Goal: Task Accomplishment & Management: Manage account settings

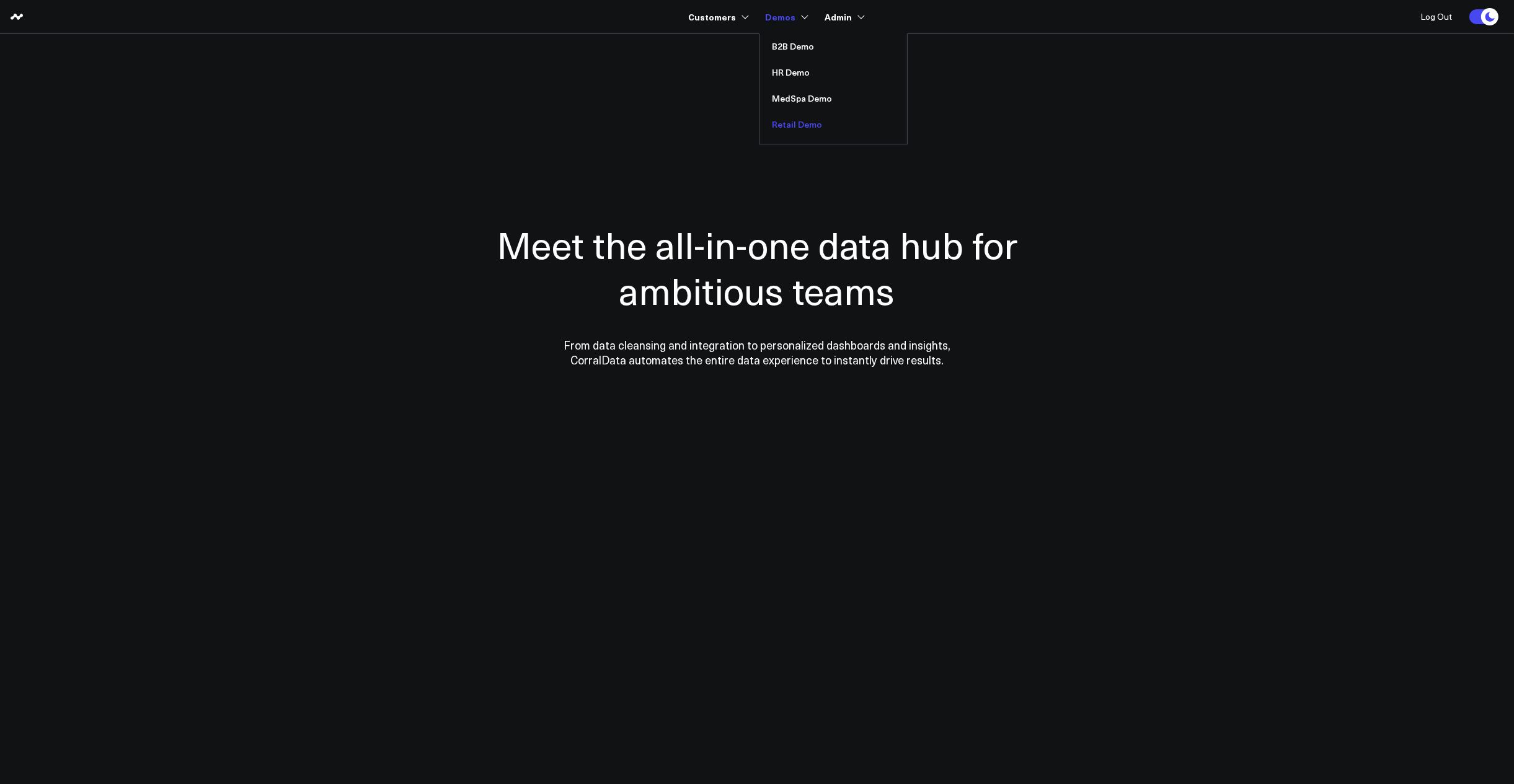
click at [788, 117] on link "Retail Demo" at bounding box center [833, 125] width 148 height 26
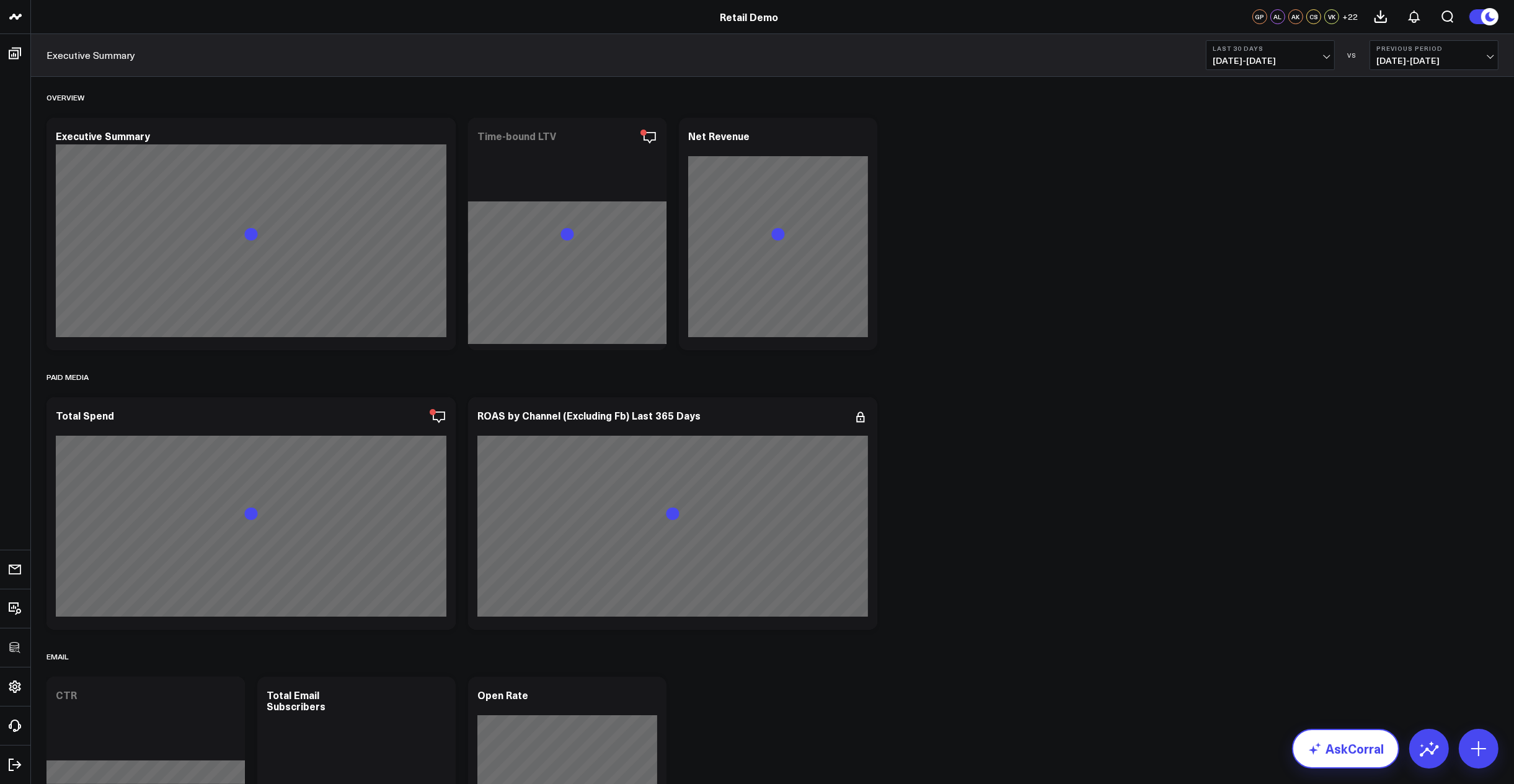
click at [1367, 753] on link "AskCorral" at bounding box center [1345, 748] width 107 height 39
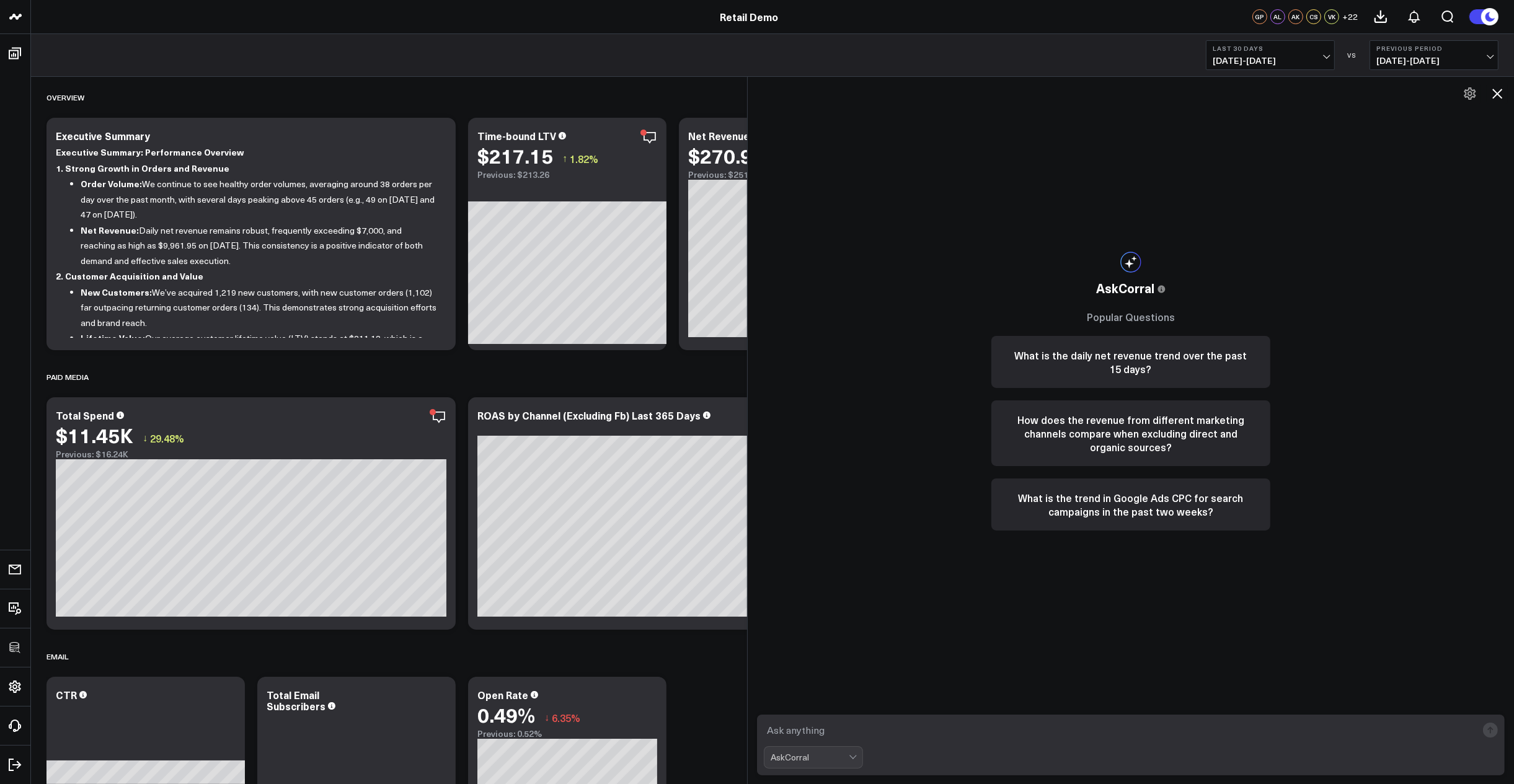
click at [1471, 89] on icon at bounding box center [1469, 93] width 12 height 12
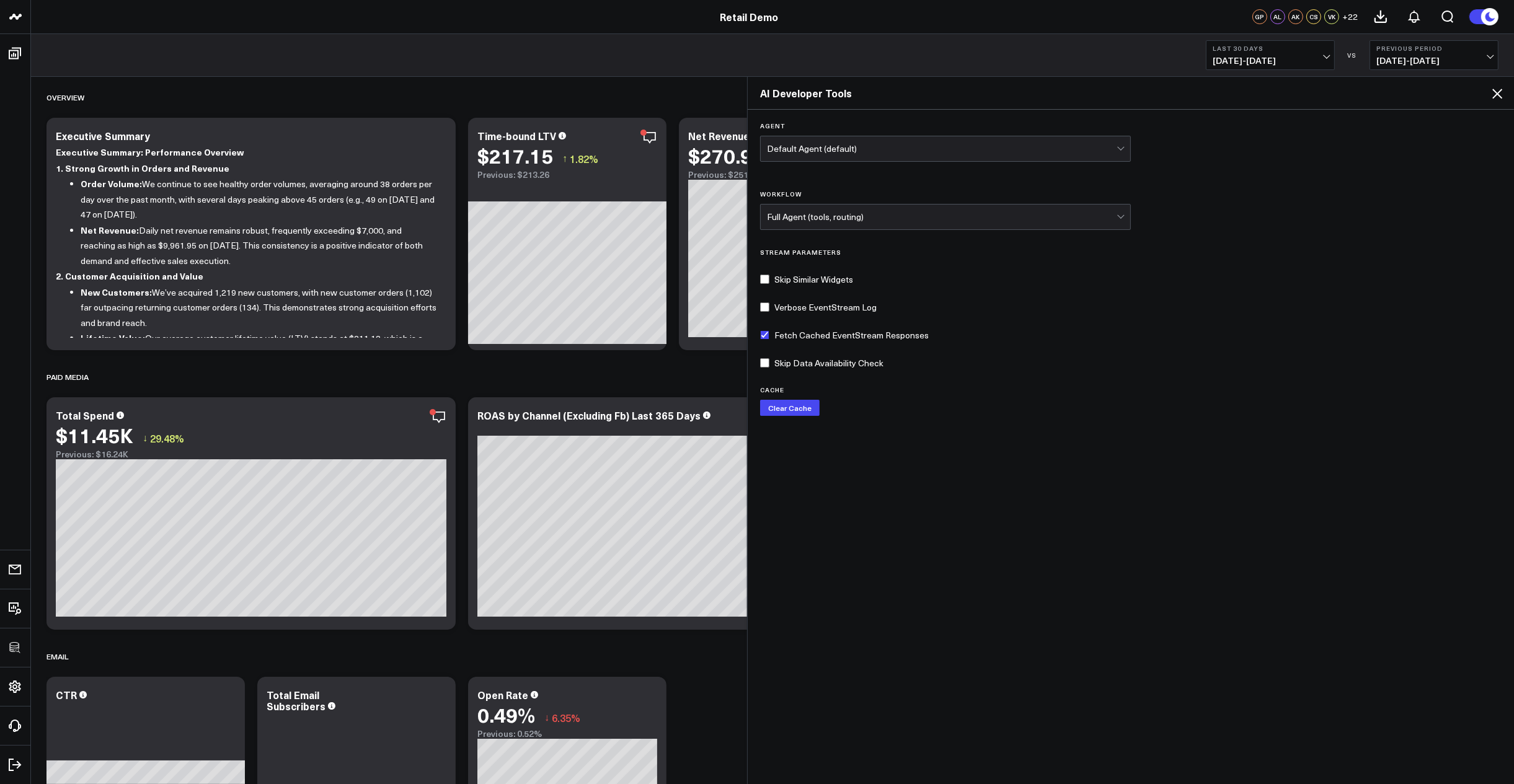
click at [1496, 92] on icon at bounding box center [1497, 93] width 10 height 10
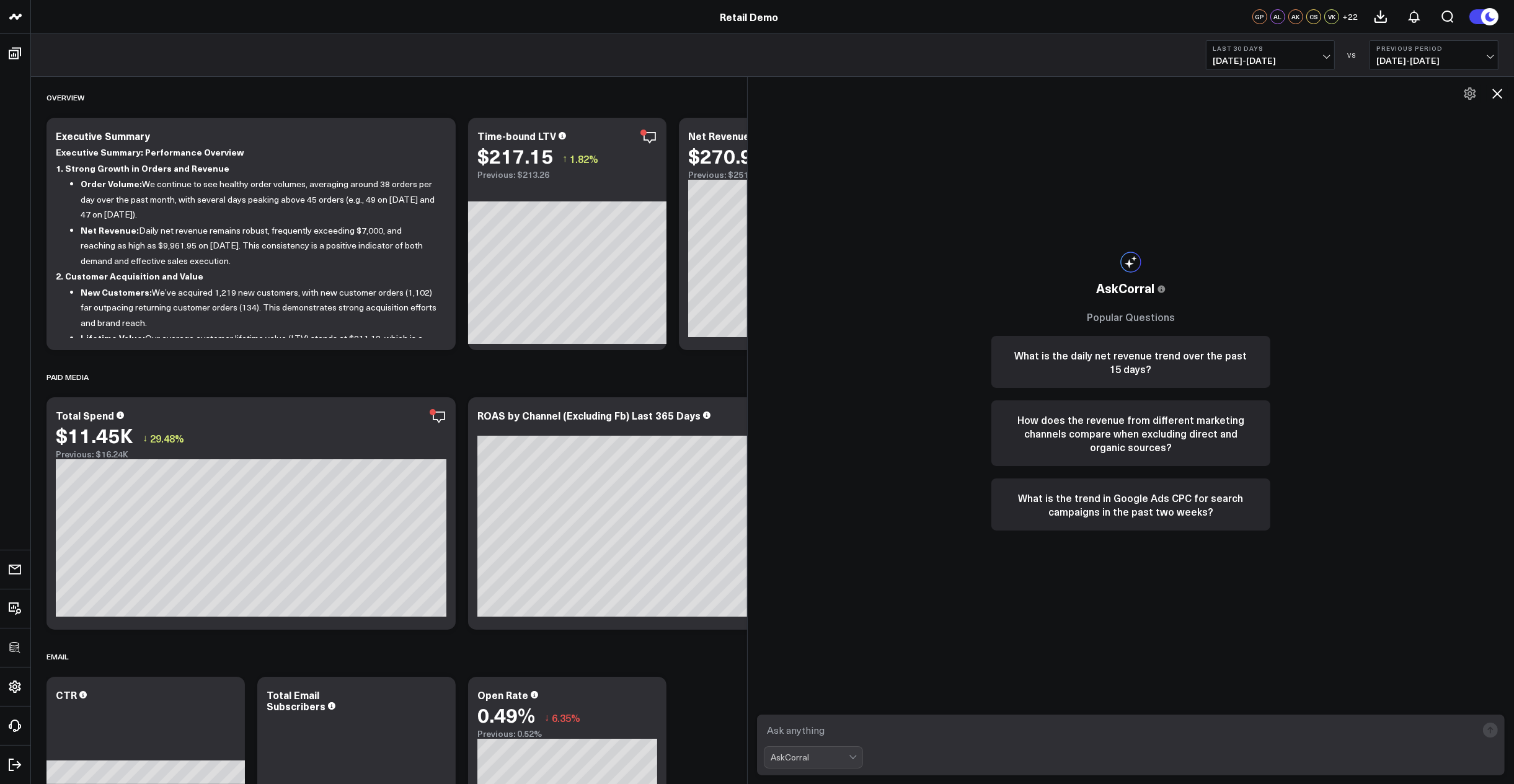
click at [1470, 94] on icon at bounding box center [1470, 93] width 15 height 15
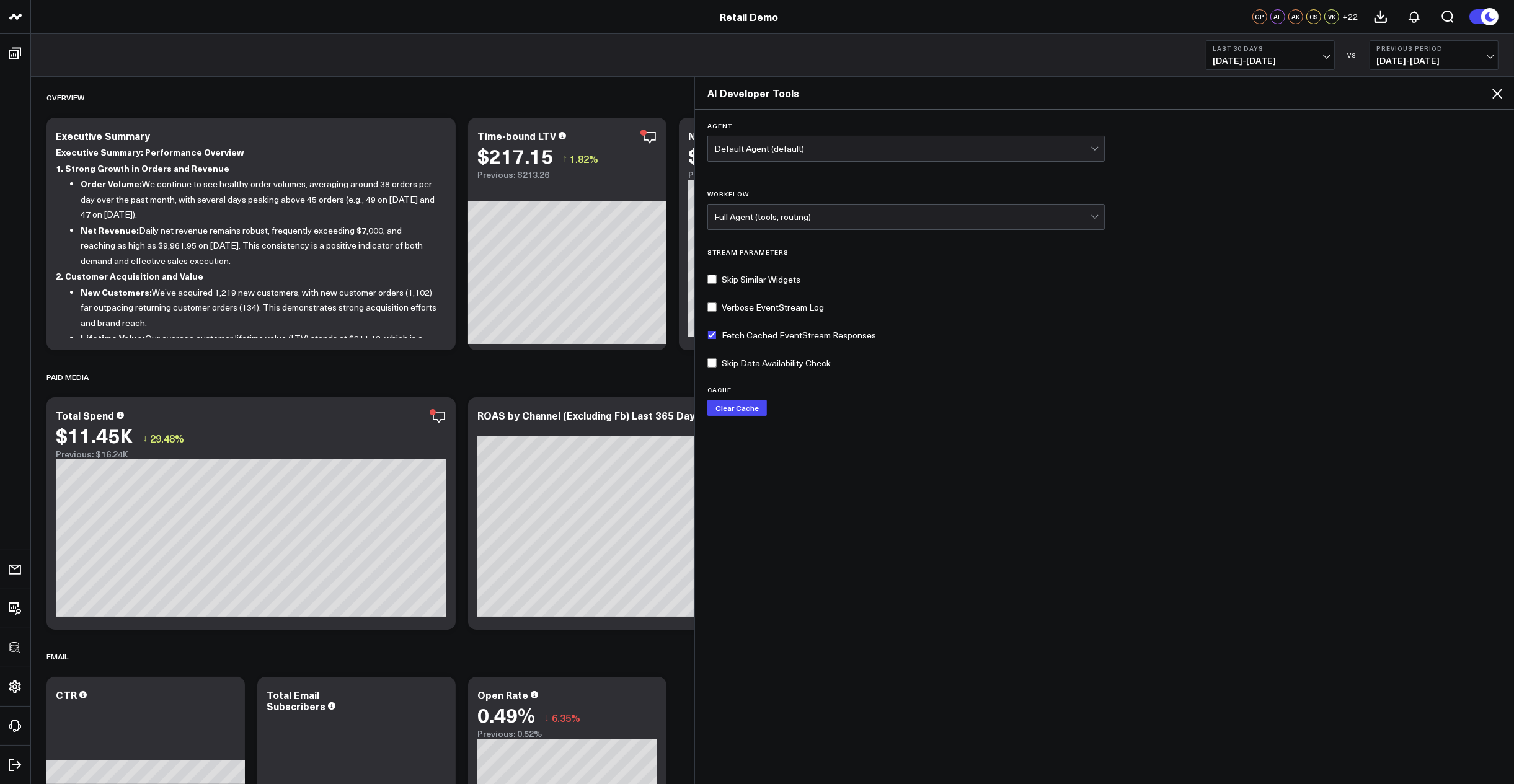
drag, startPoint x: 751, startPoint y: 445, endPoint x: 698, endPoint y: 541, distance: 109.7
click at [698, 541] on div at bounding box center [694, 430] width 6 height 708
click at [1494, 101] on div "AI Developer Tools" at bounding box center [1104, 93] width 819 height 33
click at [1495, 99] on icon at bounding box center [1497, 93] width 15 height 15
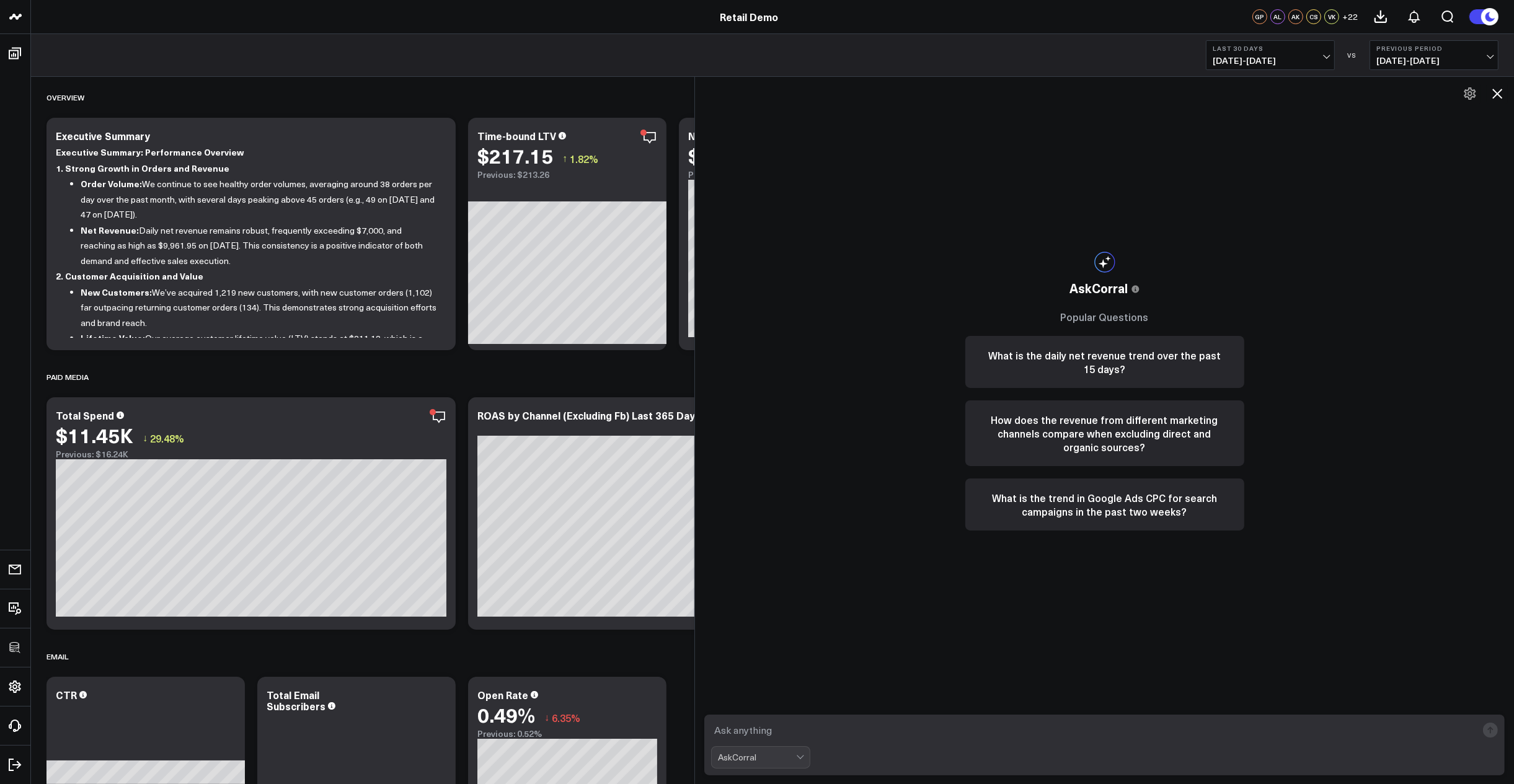
click at [1507, 90] on button at bounding box center [1497, 93] width 21 height 21
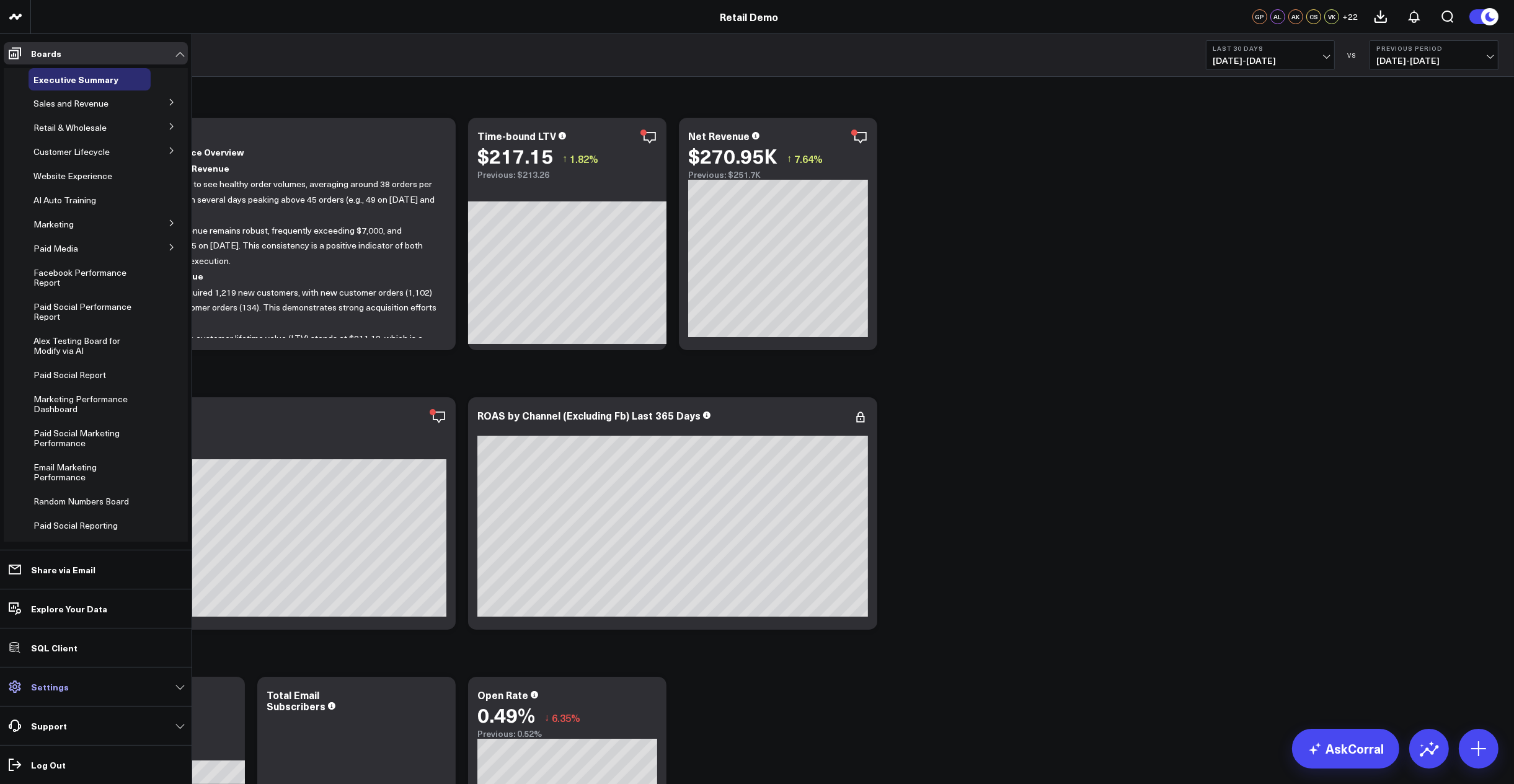
click at [47, 679] on link "Settings" at bounding box center [96, 687] width 184 height 22
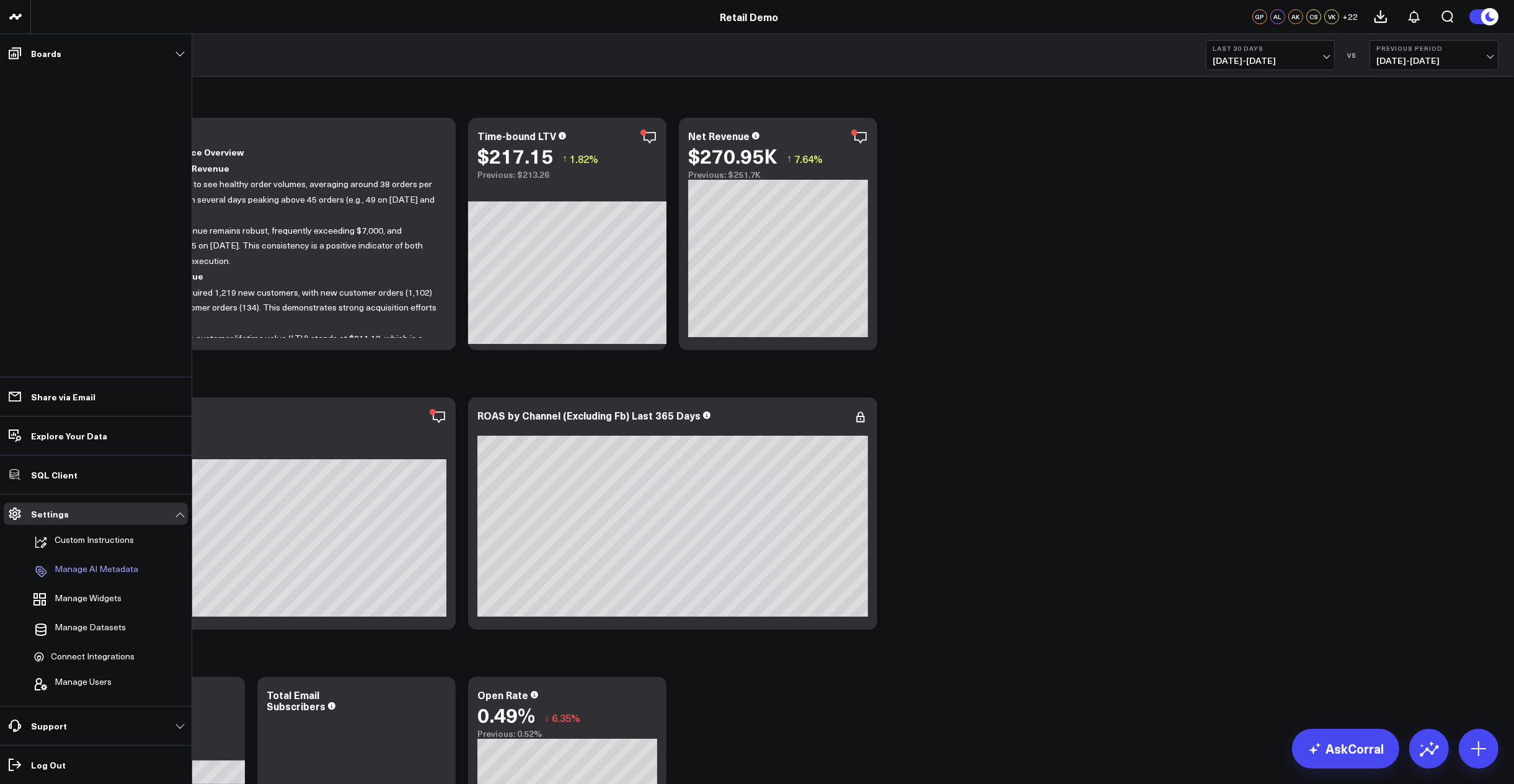
click at [94, 569] on p "Manage AI Metadata" at bounding box center [96, 571] width 84 height 15
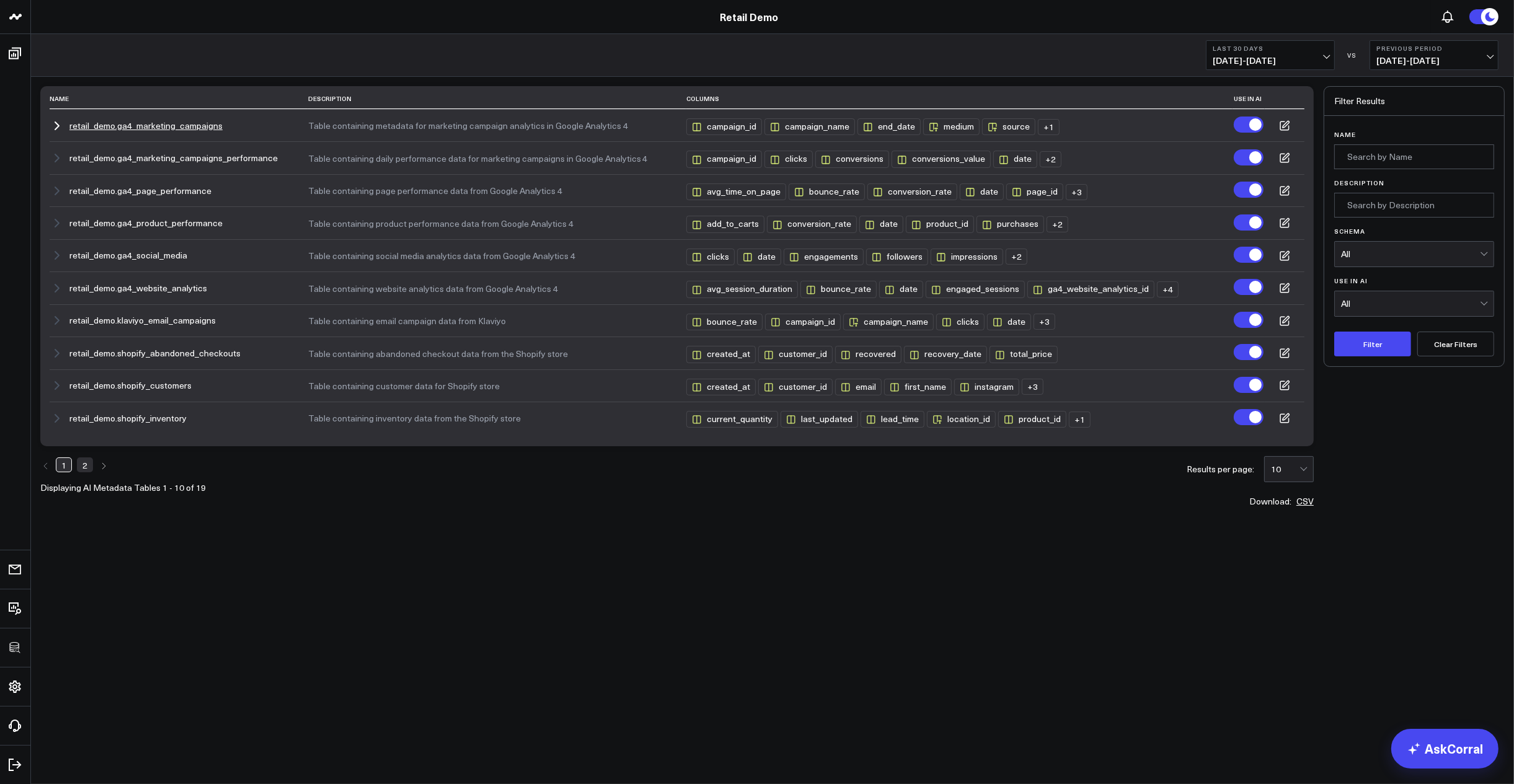
click at [73, 129] on button "retail_demo.ga4_marketing_campaigns" at bounding box center [145, 125] width 153 height 10
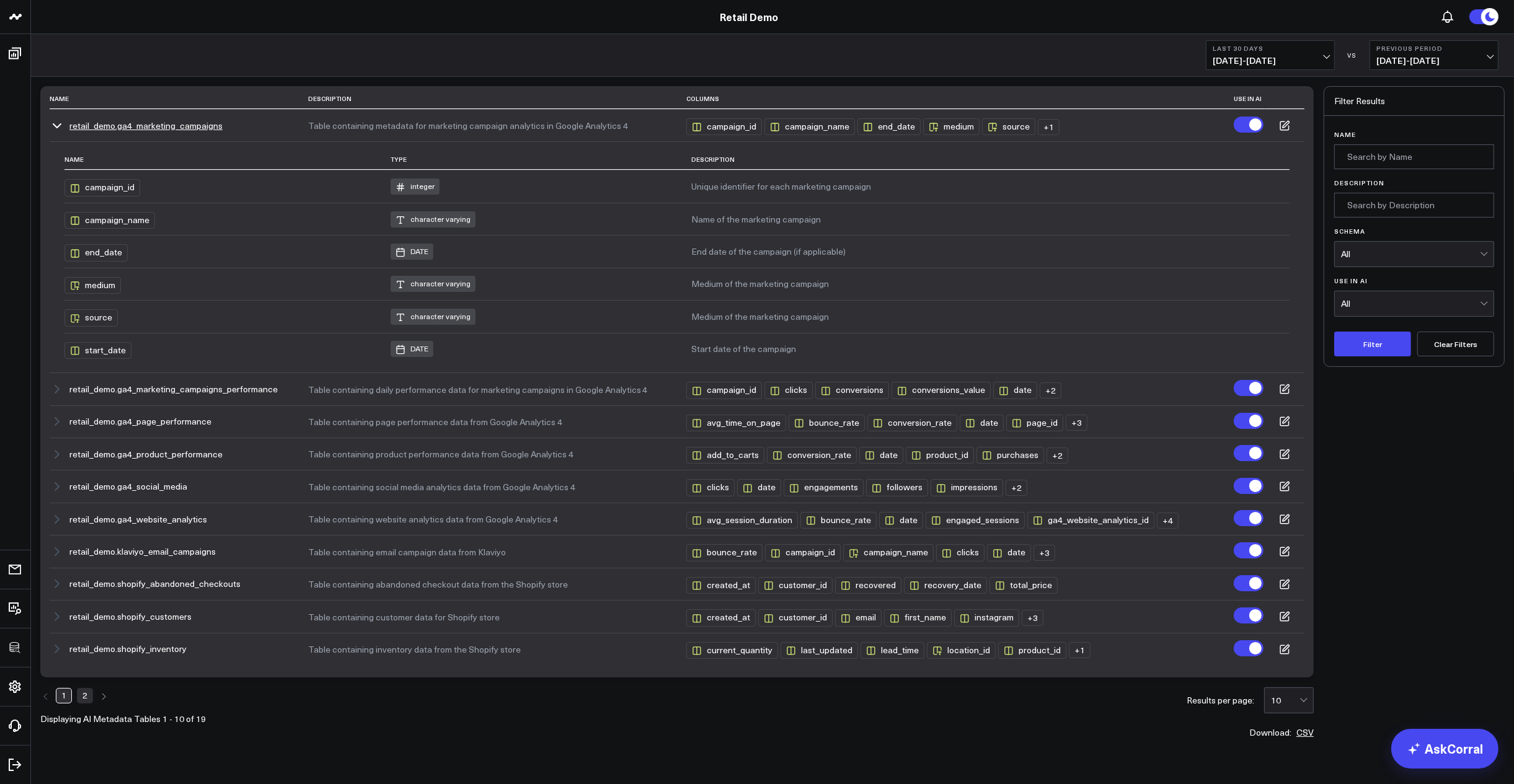
click at [73, 129] on button "retail_demo.ga4_marketing_campaigns" at bounding box center [145, 125] width 153 height 10
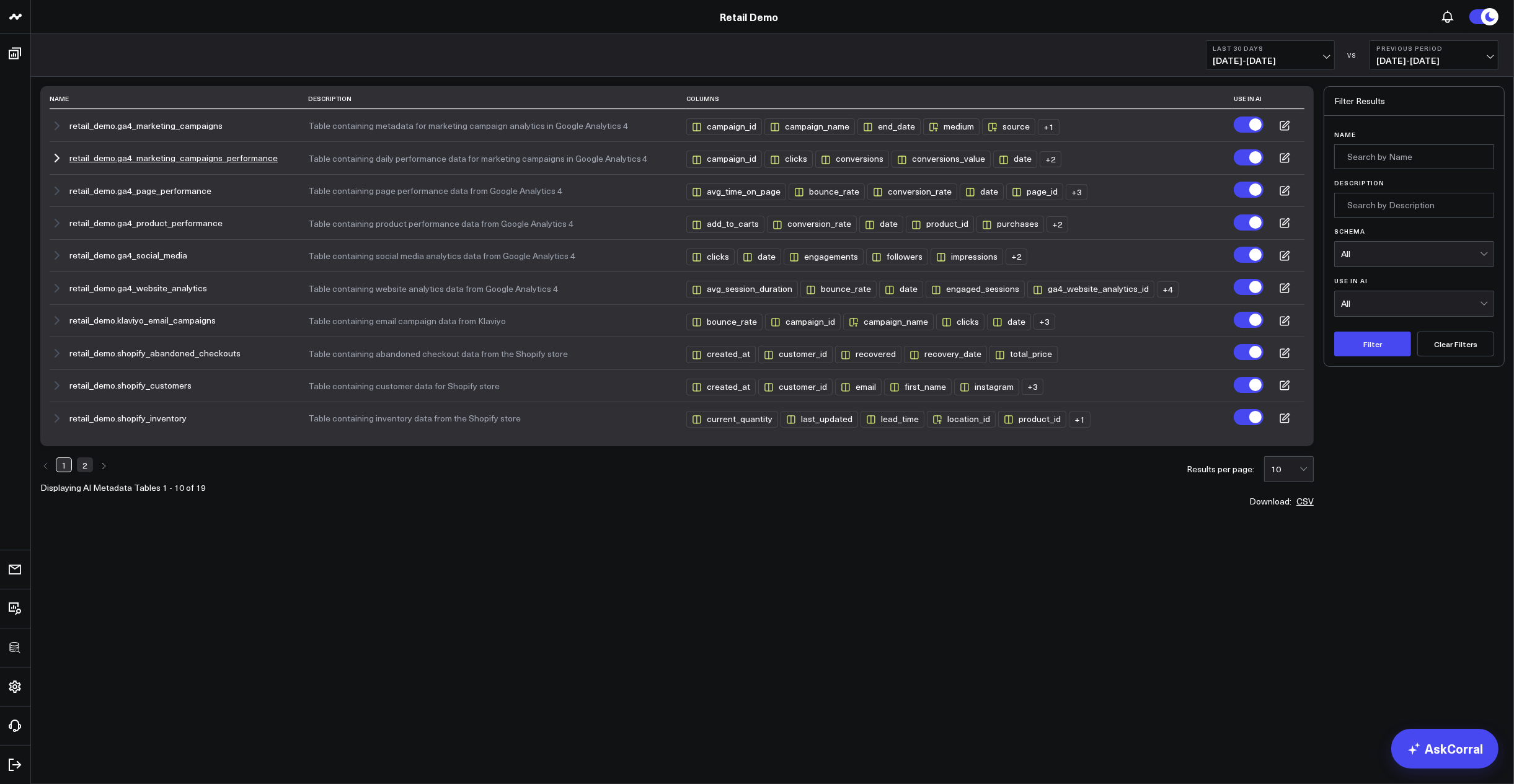
click at [84, 145] on td "retail_demo.ga4_marketing_campaigns_performance" at bounding box center [179, 157] width 259 height 32
click at [93, 156] on button "retail_demo.ga4_marketing_campaigns_performance" at bounding box center [173, 158] width 208 height 10
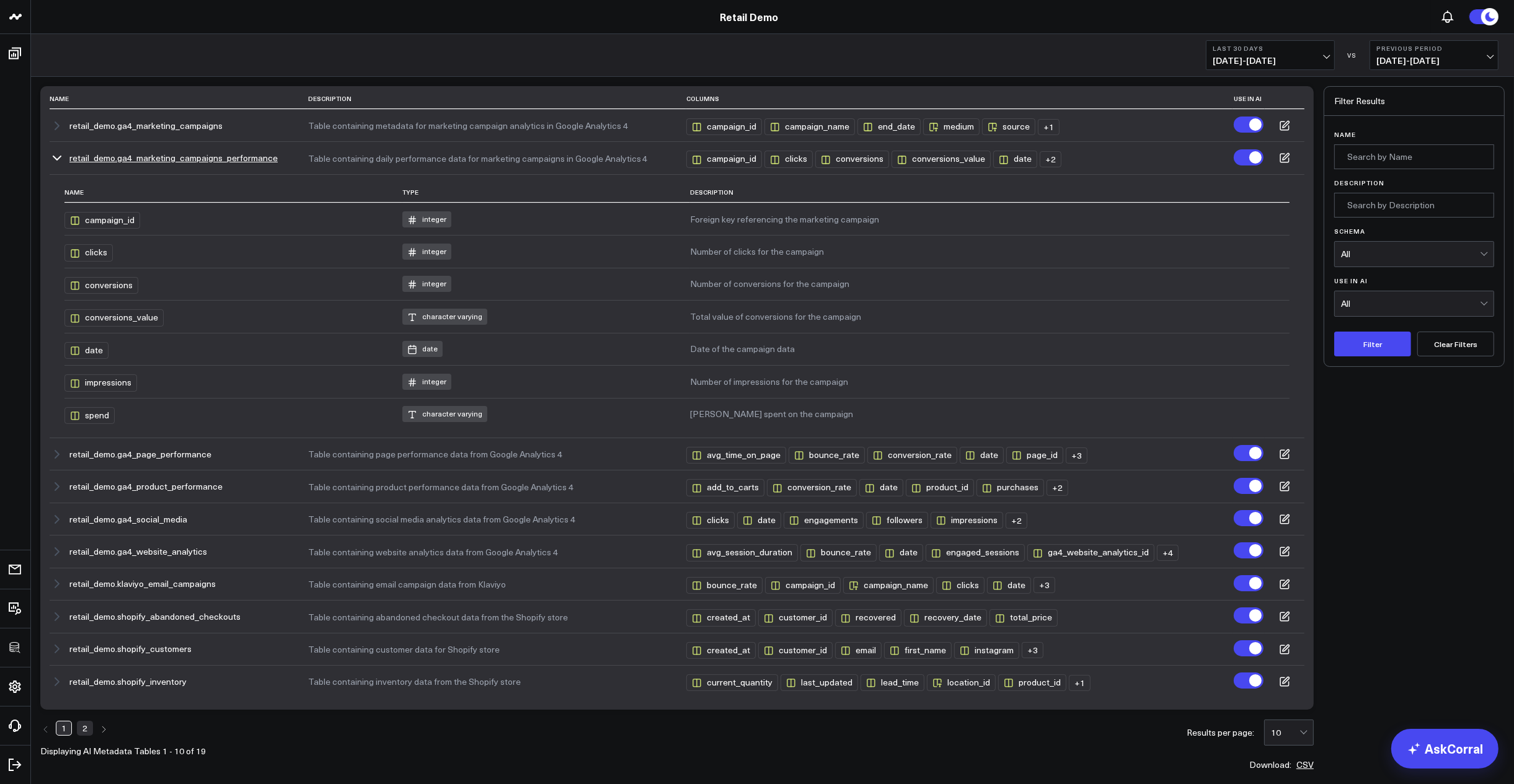
click at [93, 156] on button "retail_demo.ga4_marketing_campaigns_performance" at bounding box center [173, 158] width 208 height 10
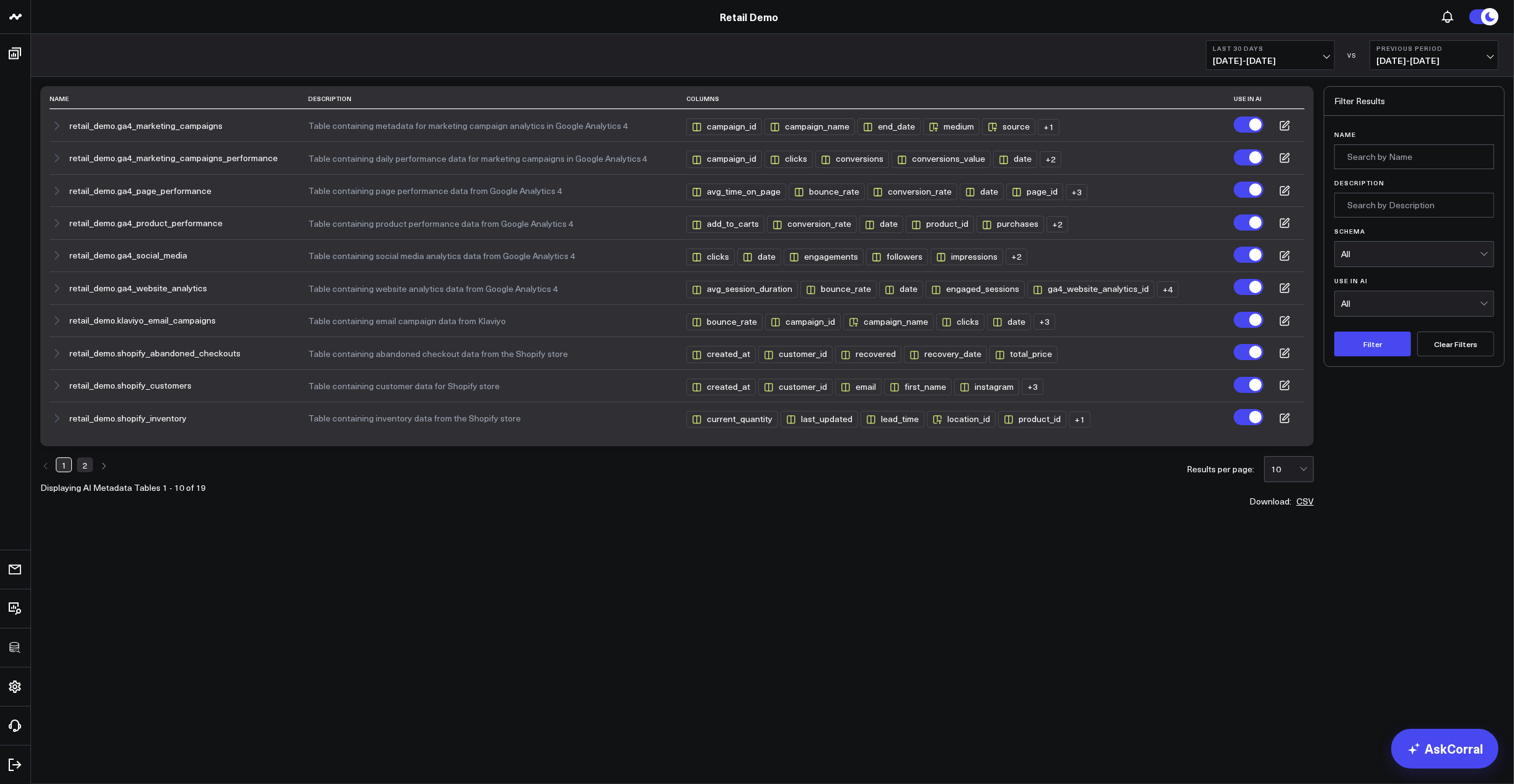
click at [88, 464] on link "2" at bounding box center [85, 464] width 16 height 15
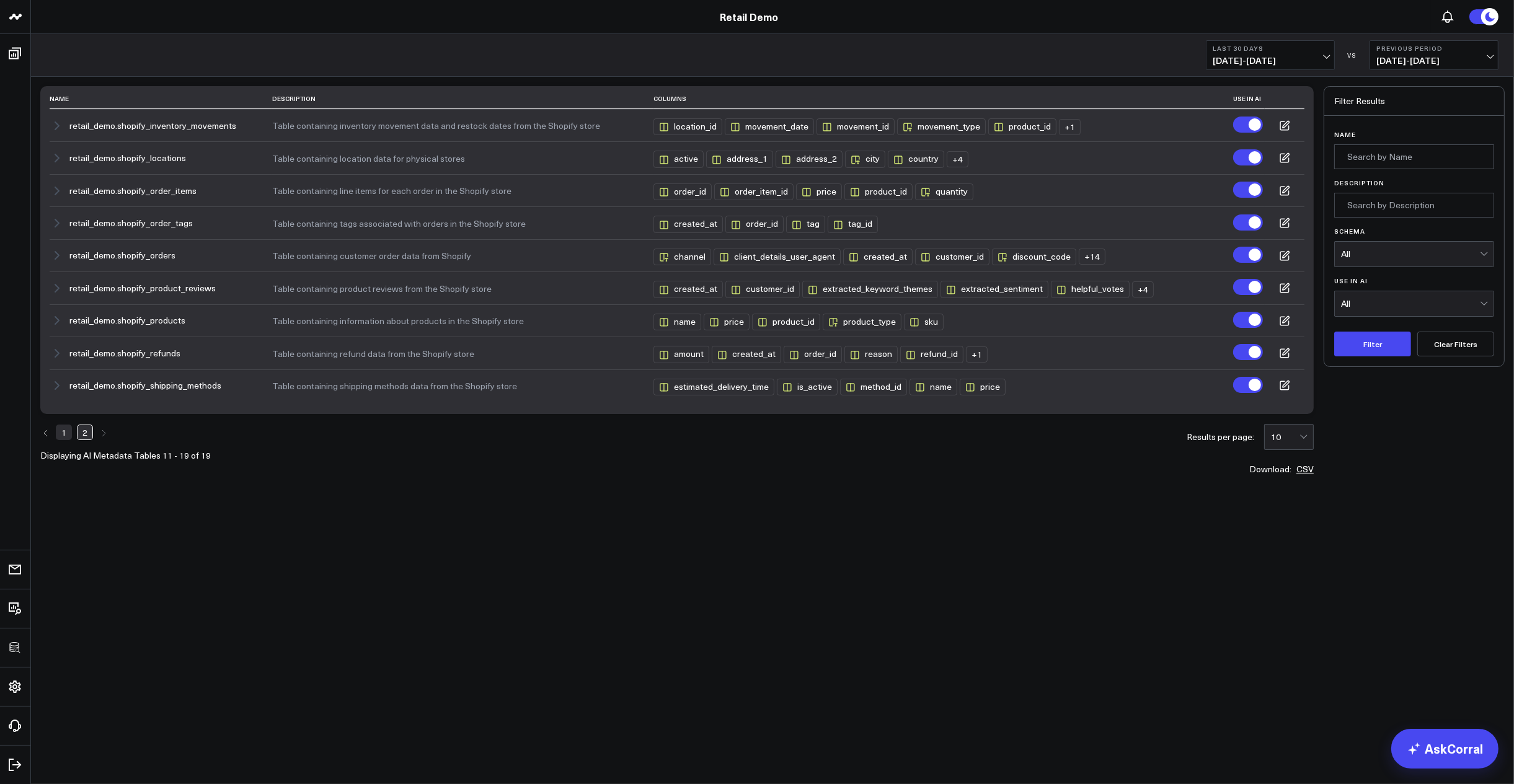
click at [68, 434] on link "1" at bounding box center [63, 431] width 16 height 15
